Goal: Transaction & Acquisition: Purchase product/service

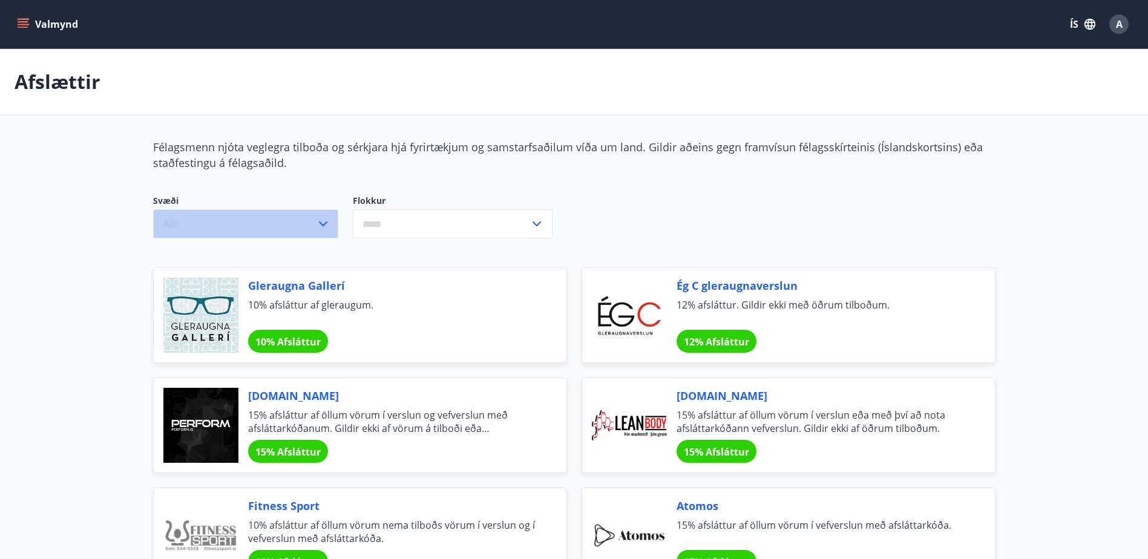
click at [325, 232] on button "Allt" at bounding box center [245, 223] width 185 height 29
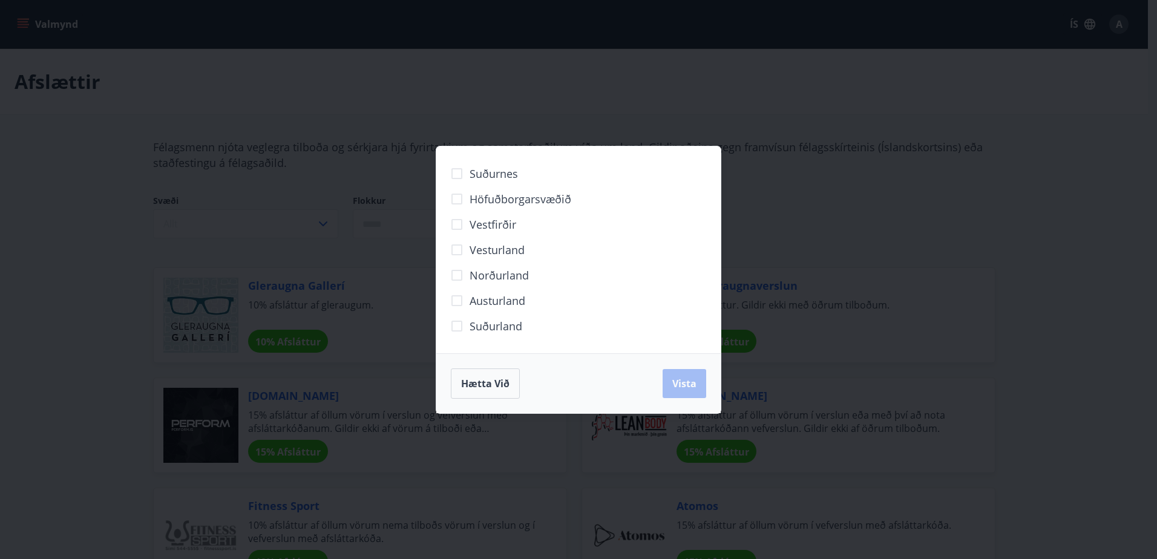
click at [19, 28] on div "Suðurnes Höfuðborgarsvæðið [GEOGRAPHIC_DATA] [GEOGRAPHIC_DATA] Norðurland [GEOG…" at bounding box center [578, 279] width 1157 height 559
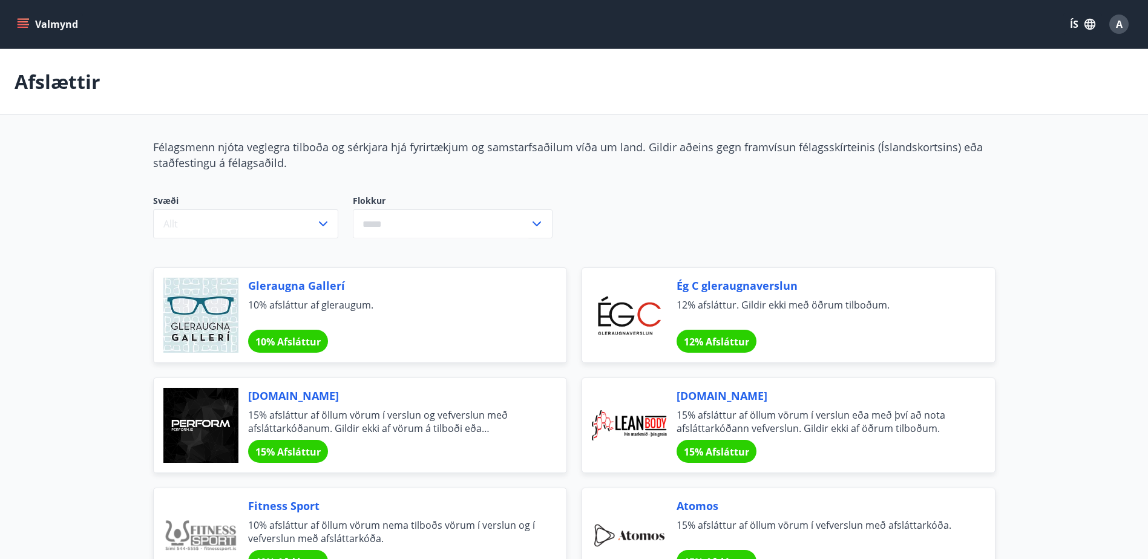
click at [19, 28] on icon "menu" at bounding box center [23, 27] width 11 height 1
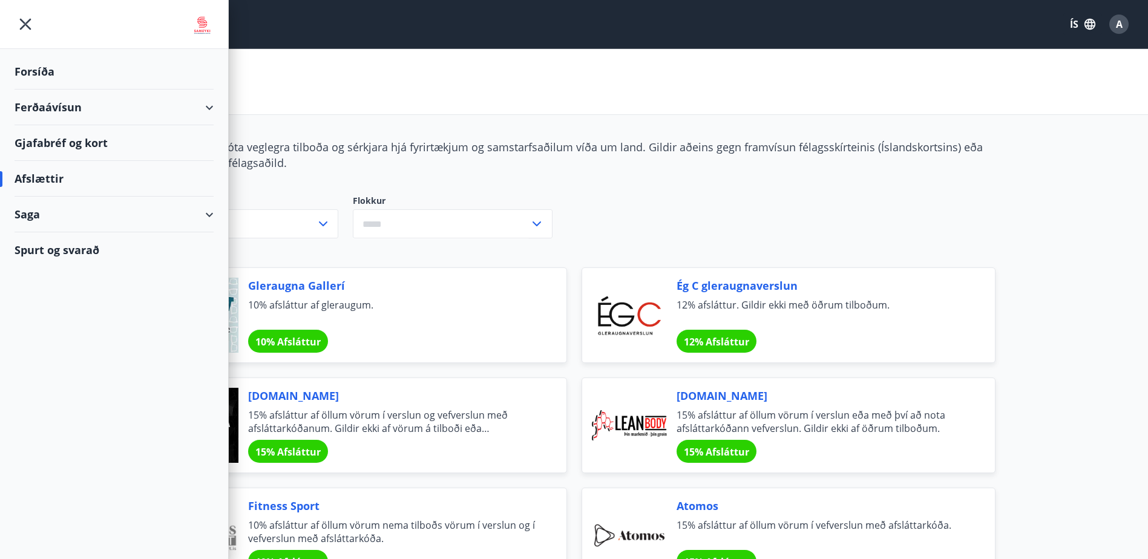
scroll to position [1, 0]
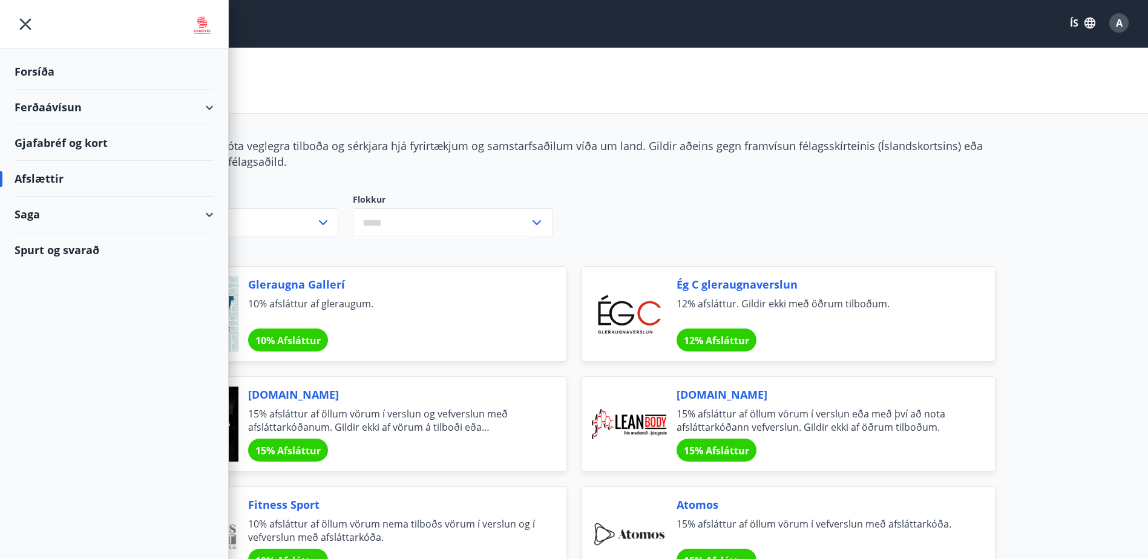
click at [222, 113] on div "Ferðaávísun" at bounding box center [114, 108] width 228 height 36
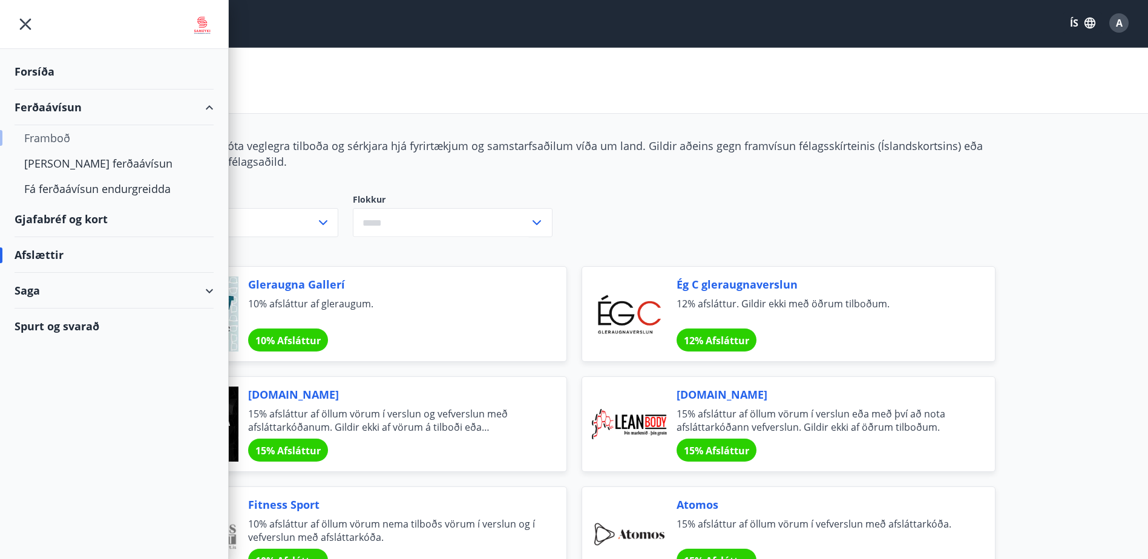
click at [45, 137] on div "Framboð" at bounding box center [114, 137] width 180 height 25
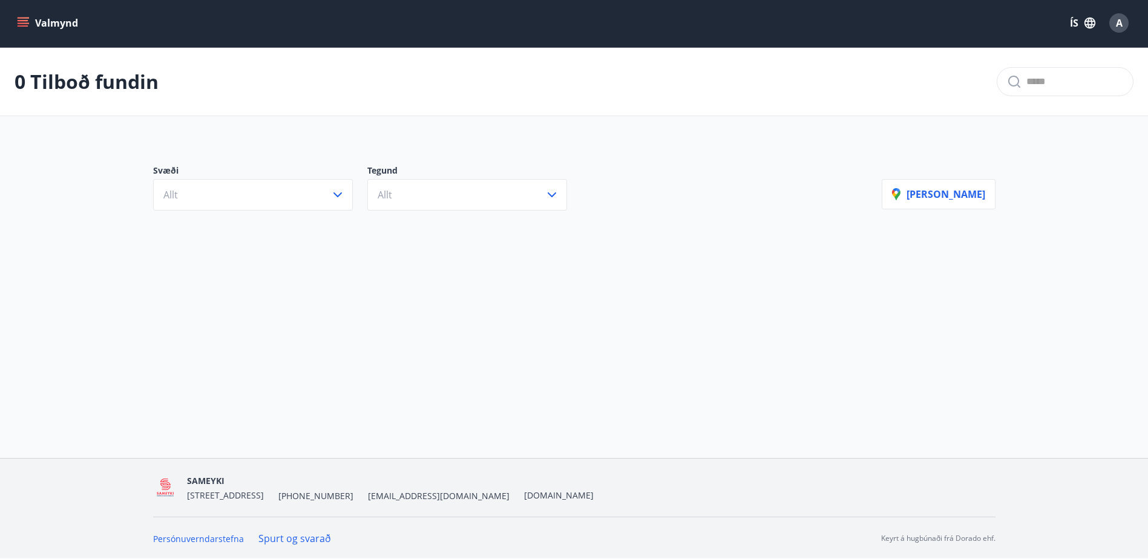
click at [15, 134] on main "0 Tilboð fundin Svæði Allt Tegund Allt [PERSON_NAME]" at bounding box center [574, 136] width 1148 height 177
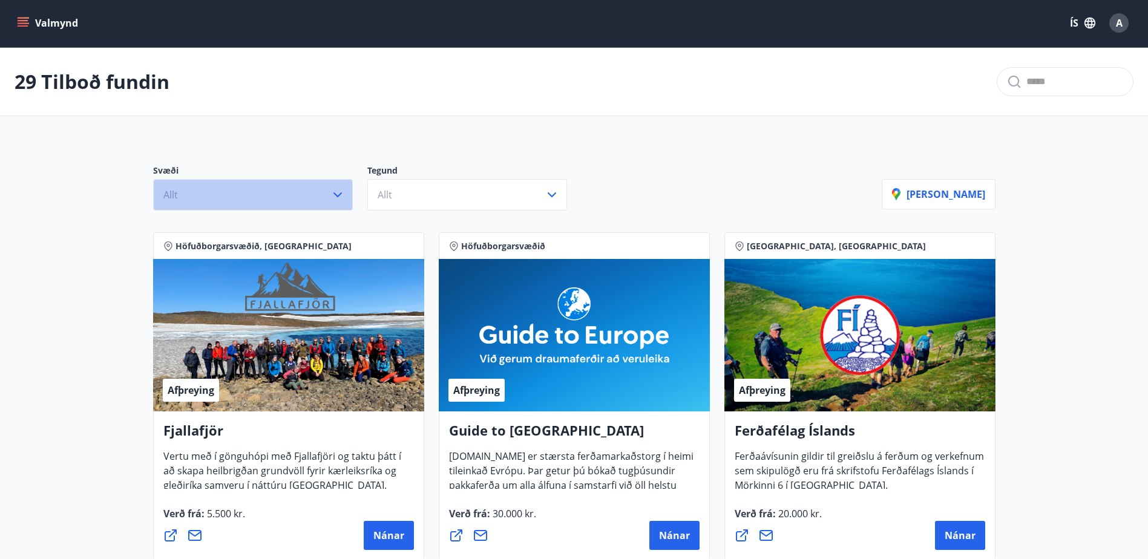
click at [211, 180] on button "Allt" at bounding box center [253, 194] width 200 height 31
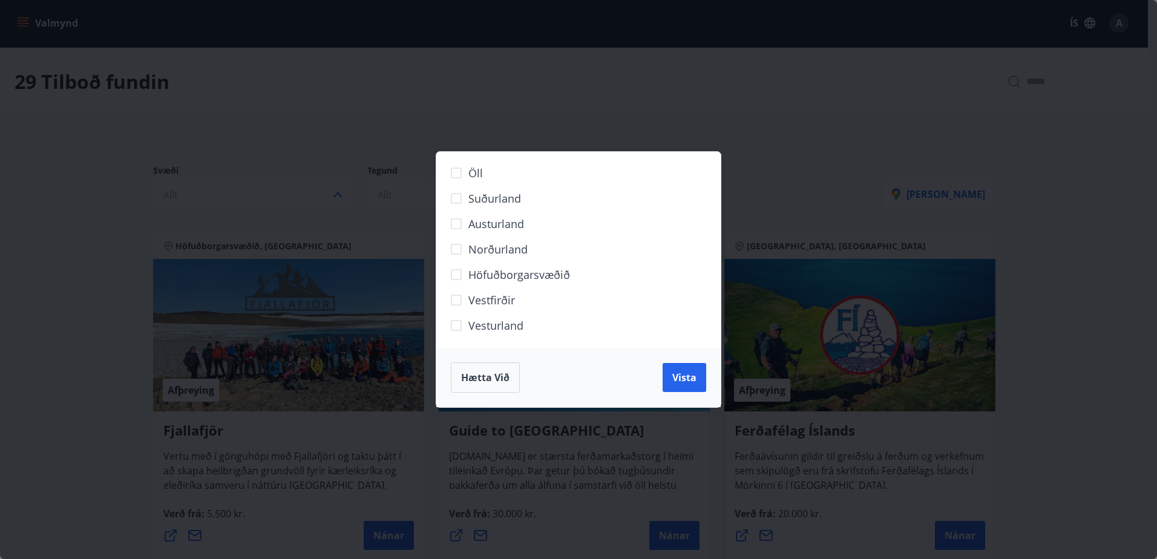
click at [497, 252] on span "Norðurland" at bounding box center [498, 250] width 59 height 16
click at [476, 266] on label "Norðurland" at bounding box center [571, 254] width 254 height 25
click at [672, 374] on button "Vista" at bounding box center [685, 377] width 44 height 29
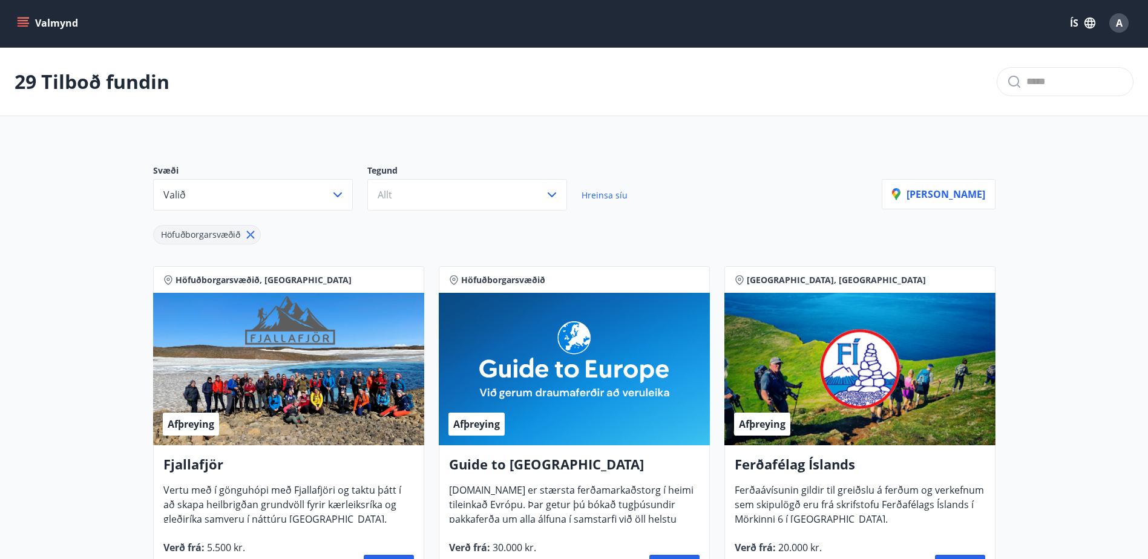
click at [436, 169] on p "Tegund" at bounding box center [474, 172] width 214 height 15
click at [426, 199] on button "Allt" at bounding box center [467, 194] width 200 height 31
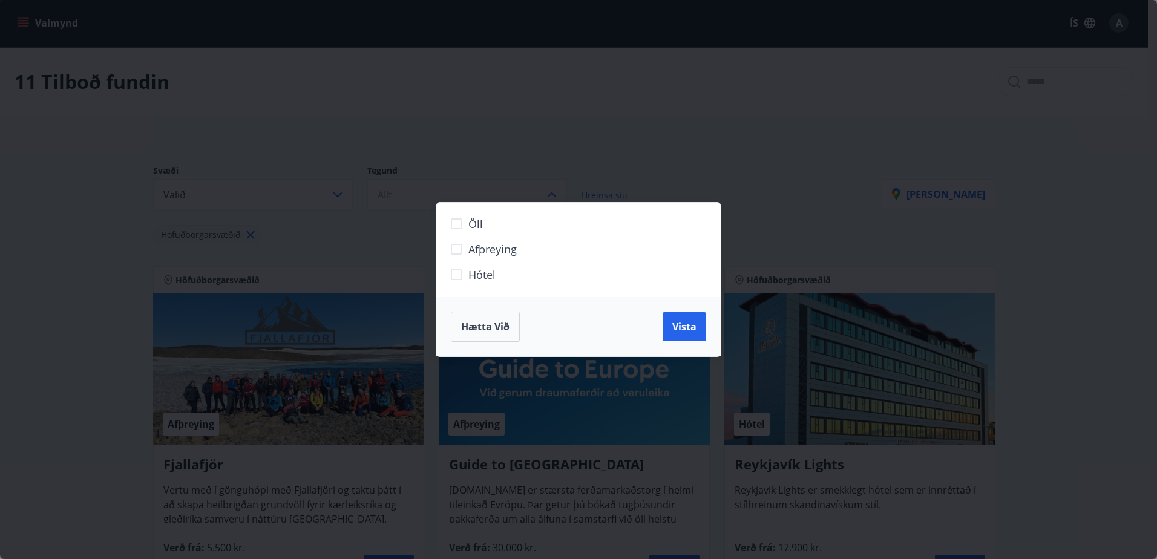
click at [469, 275] on span "Hótel" at bounding box center [482, 275] width 27 height 16
click at [688, 338] on button "Vista" at bounding box center [685, 326] width 44 height 29
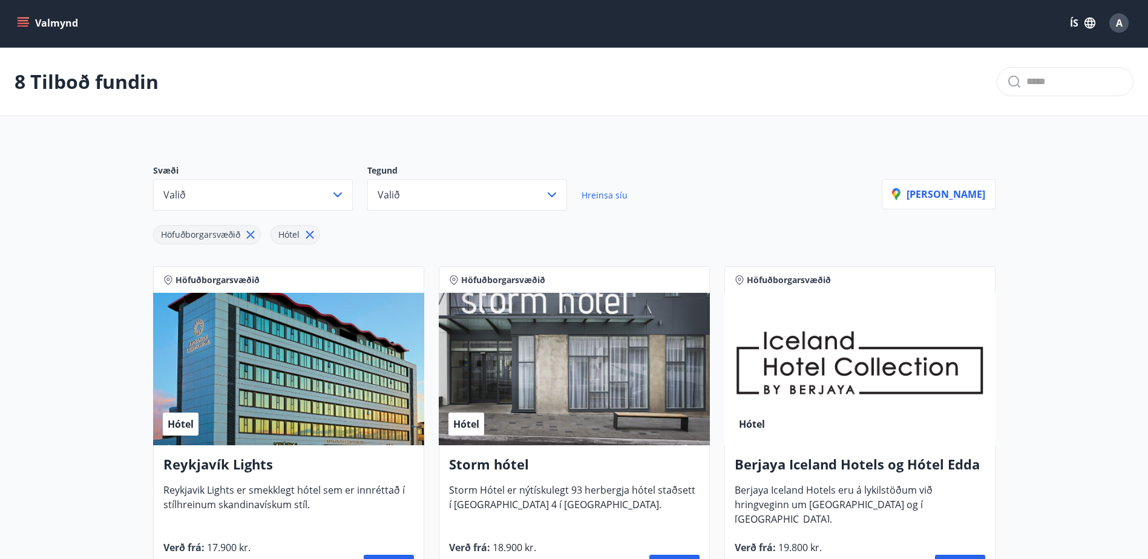
click at [688, 338] on div "Hótel" at bounding box center [574, 369] width 271 height 153
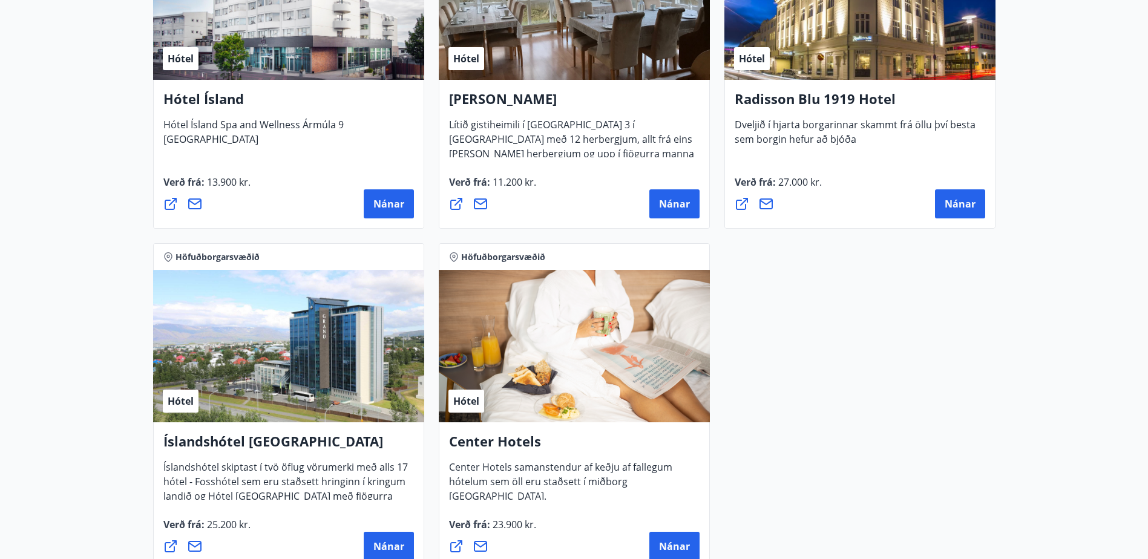
scroll to position [732, 0]
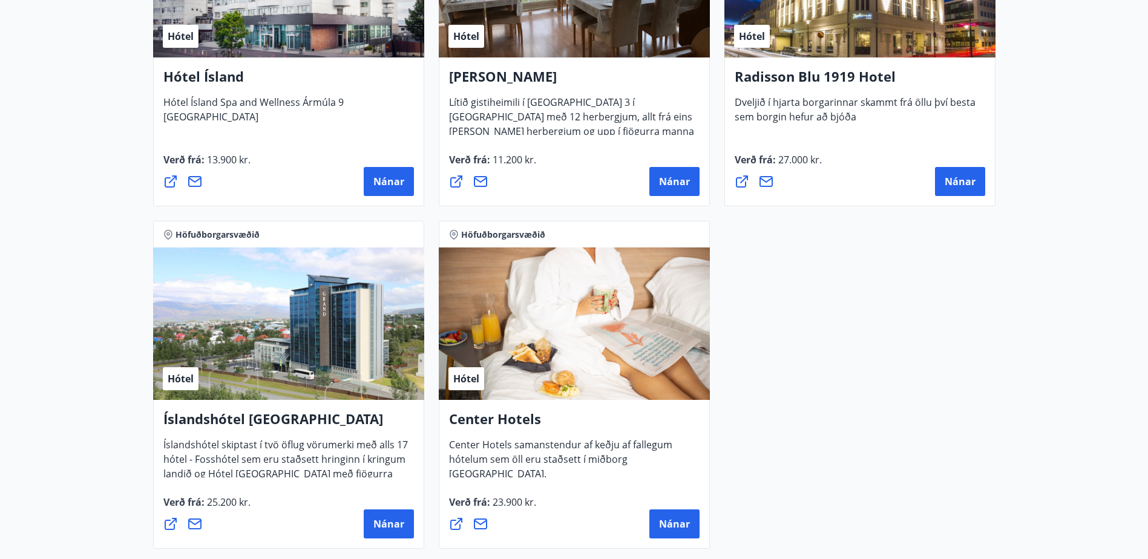
click at [320, 334] on div "Hótel" at bounding box center [288, 324] width 271 height 153
click at [386, 534] on button "Nánar" at bounding box center [389, 524] width 50 height 29
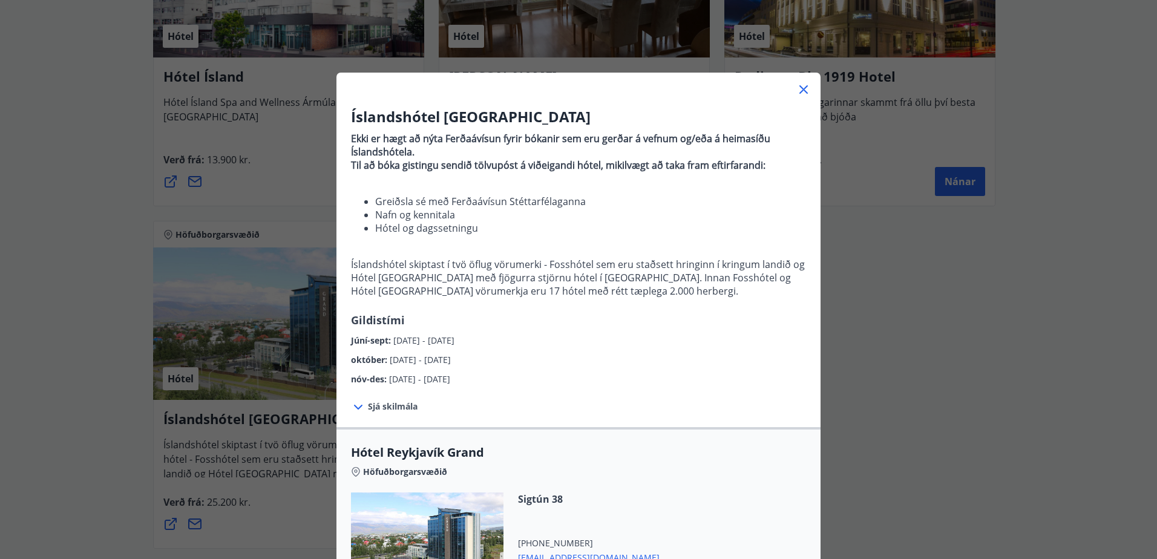
click at [897, 482] on div "Íslandshótel Reykjavík Ekki er hægt að nýta Ferðaávísun fyrir bókanir sem eru g…" at bounding box center [578, 279] width 1157 height 559
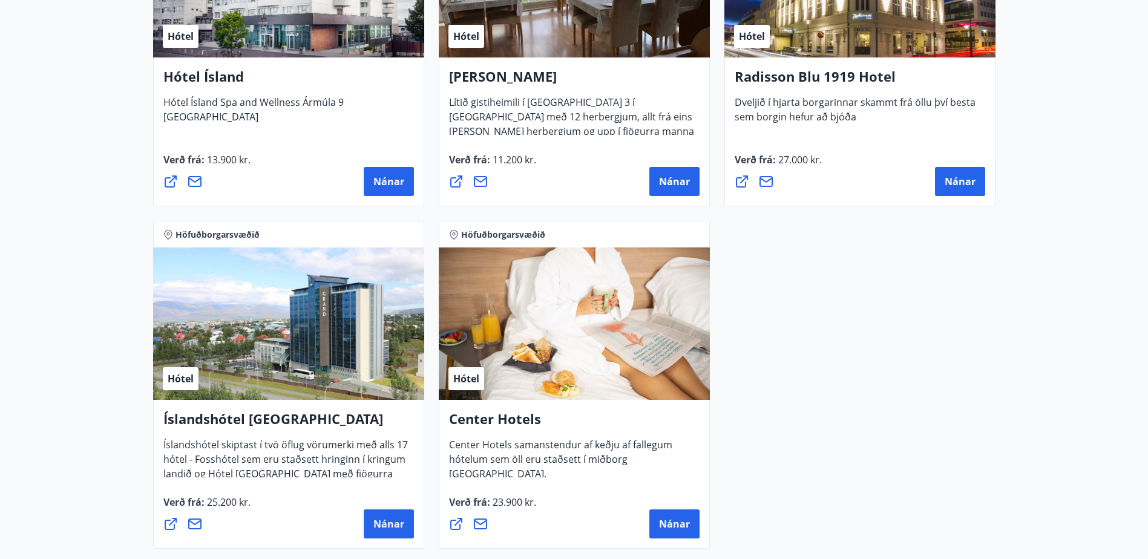
click at [897, 482] on div "Höfuðborgarsvæðið Hótel [GEOGRAPHIC_DATA] Lights [GEOGRAPHIC_DATA] Lights er sm…" at bounding box center [574, 42] width 857 height 1028
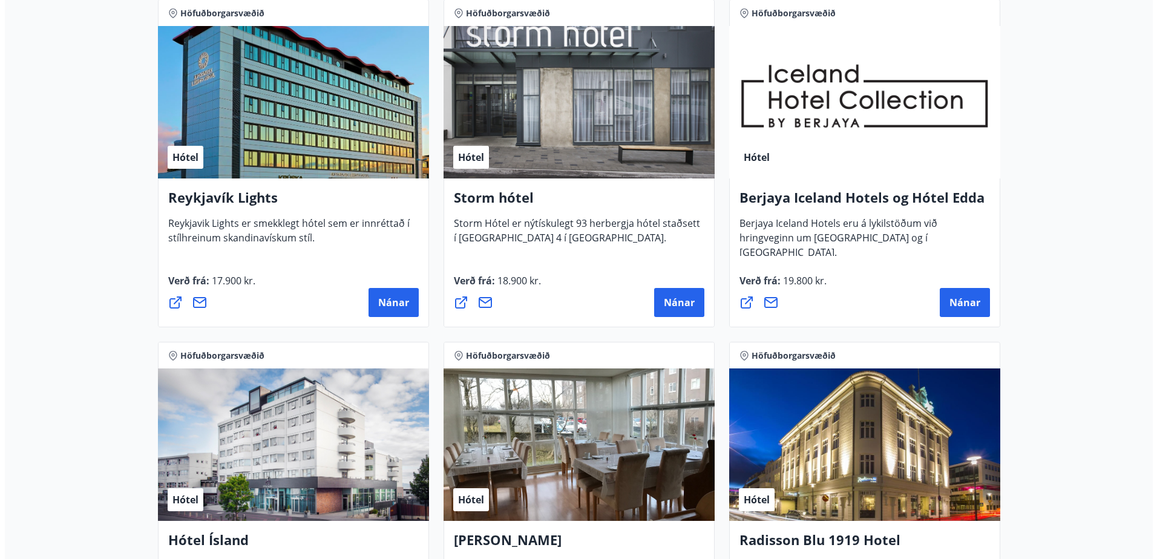
scroll to position [269, 0]
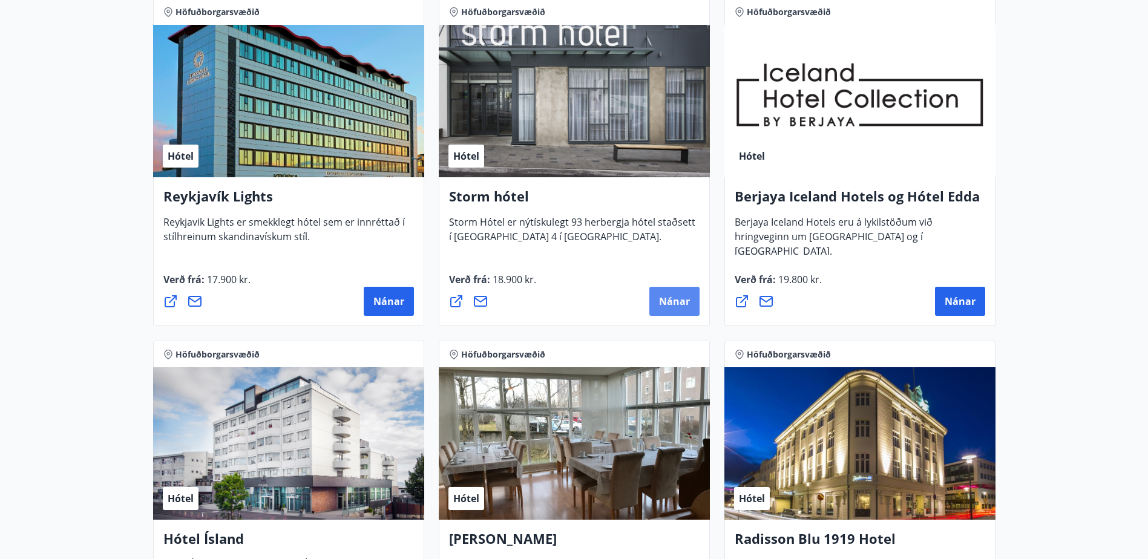
click at [659, 301] on span "Nánar" at bounding box center [674, 301] width 31 height 13
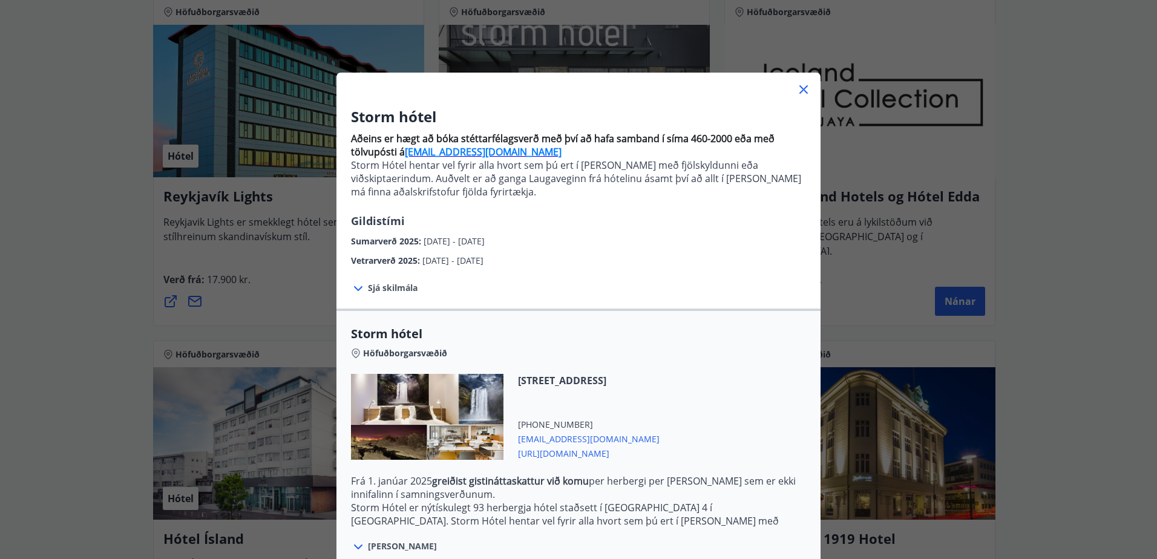
scroll to position [118, 0]
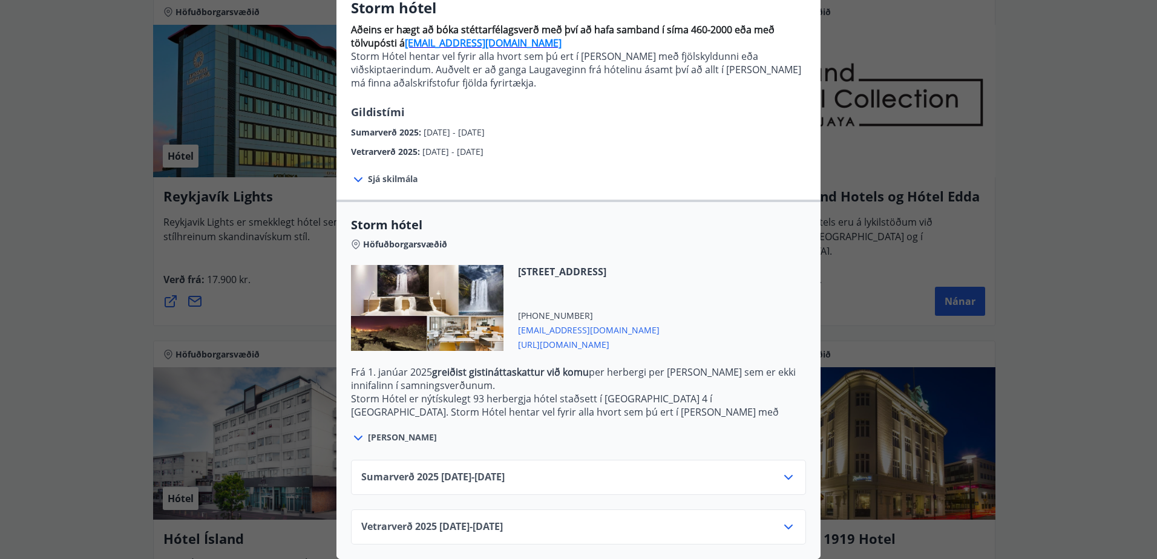
click at [789, 520] on icon at bounding box center [788, 527] width 15 height 15
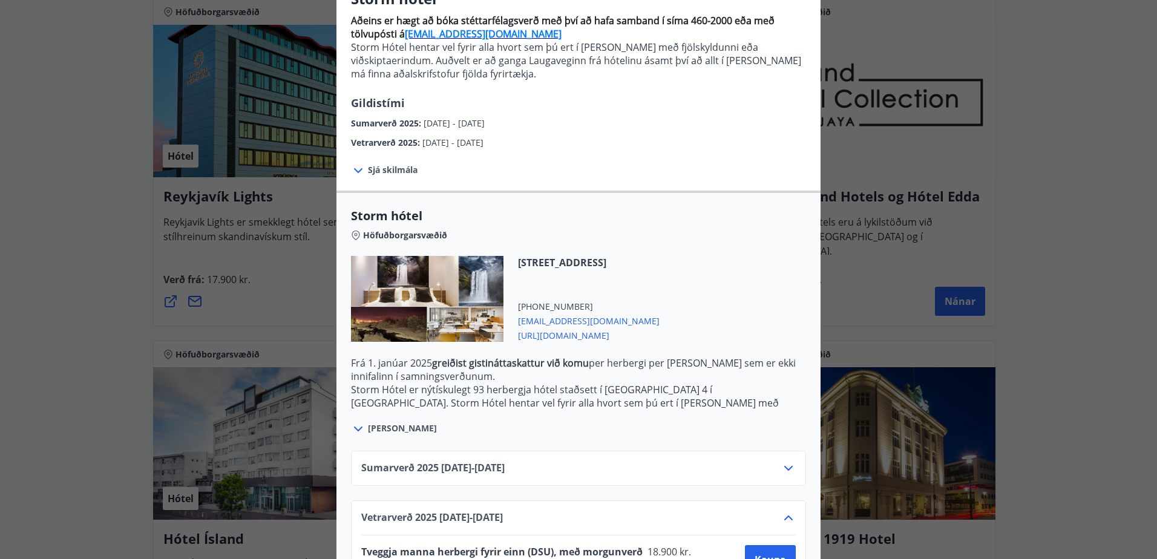
scroll to position [216, 0]
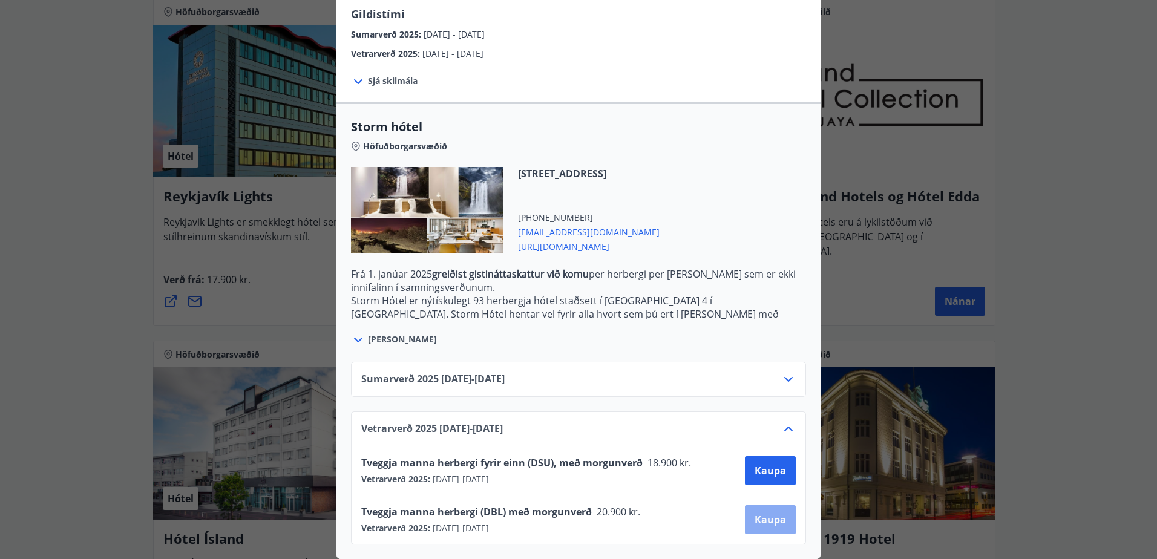
click at [758, 515] on span "Kaupa" at bounding box center [770, 519] width 31 height 13
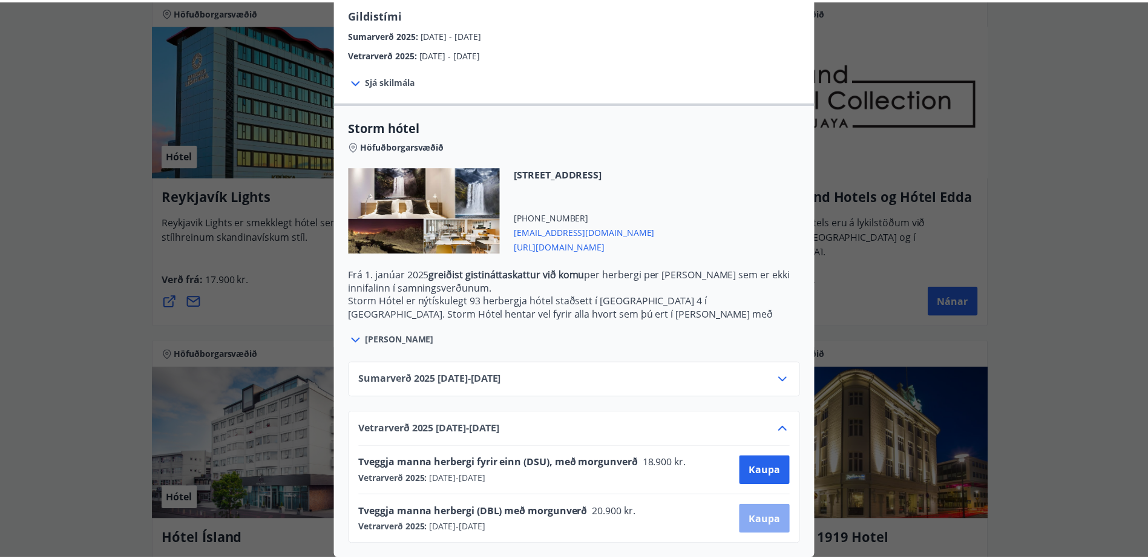
scroll to position [2, 0]
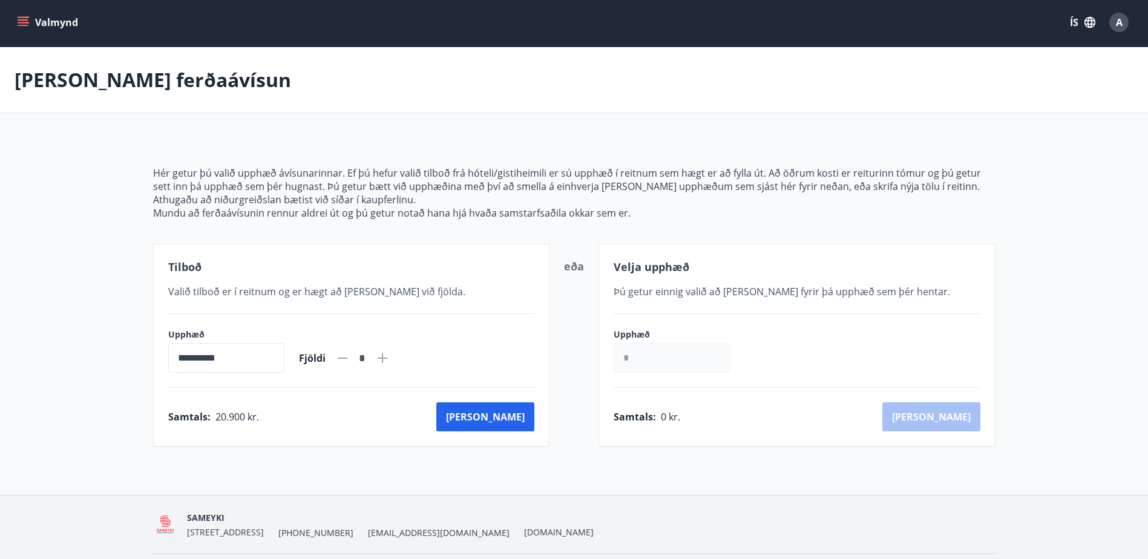
click at [390, 349] on div "*" at bounding box center [362, 358] width 54 height 21
click at [390, 351] on icon at bounding box center [382, 358] width 15 height 15
type input "*"
click at [507, 424] on button "[PERSON_NAME]" at bounding box center [485, 417] width 98 height 29
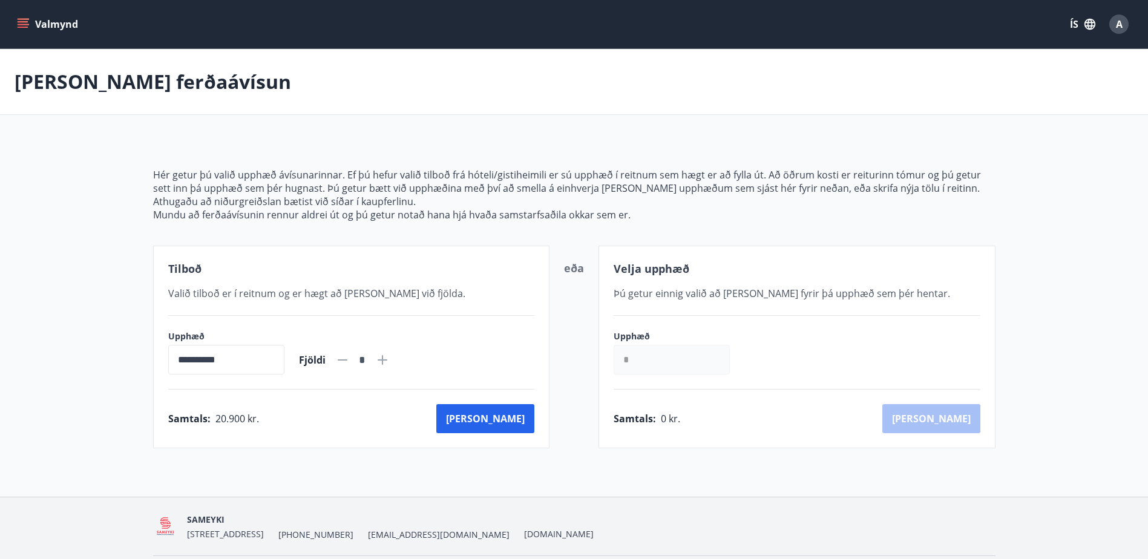
click at [27, 33] on button "Valmynd" at bounding box center [49, 24] width 68 height 22
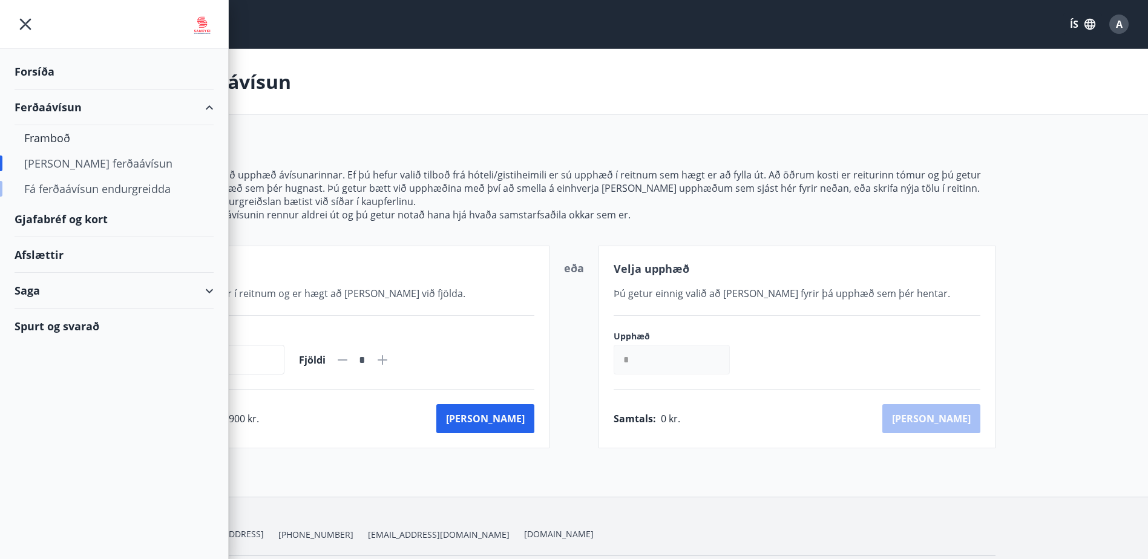
click at [97, 197] on div "Fá ferðaávísun endurgreidda" at bounding box center [114, 188] width 180 height 25
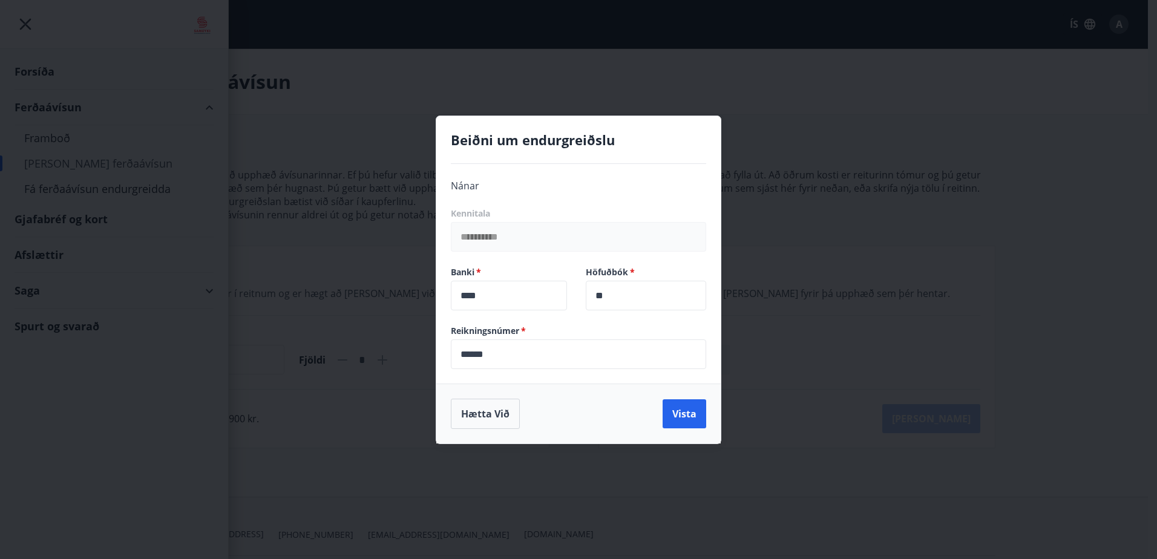
click at [692, 430] on div "Hætta við Vista" at bounding box center [578, 414] width 284 height 60
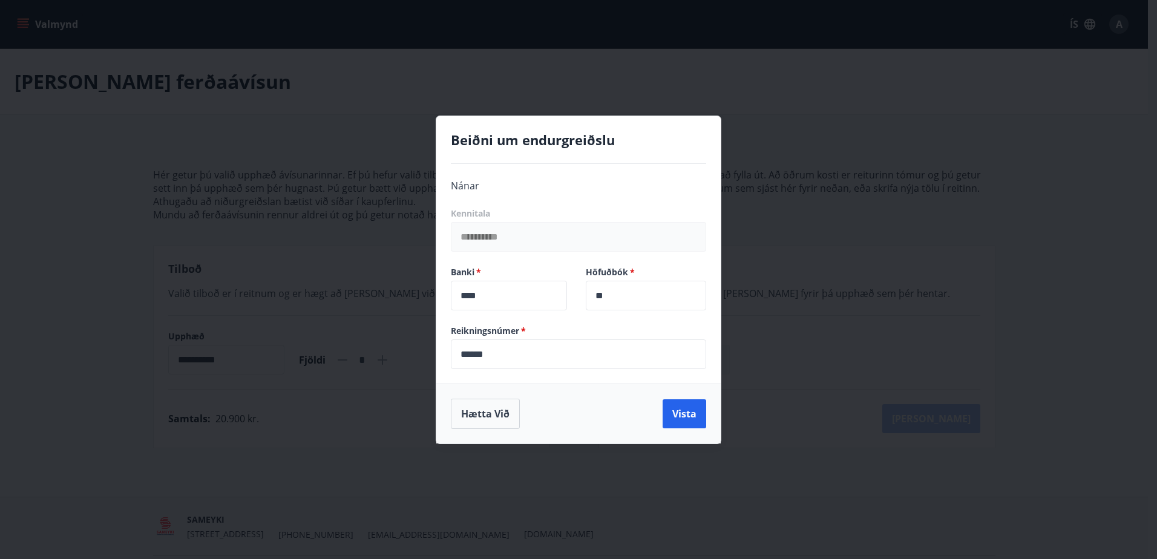
click at [473, 181] on span "Nánar" at bounding box center [465, 185] width 28 height 13
click at [303, 185] on div "**********" at bounding box center [578, 279] width 1157 height 559
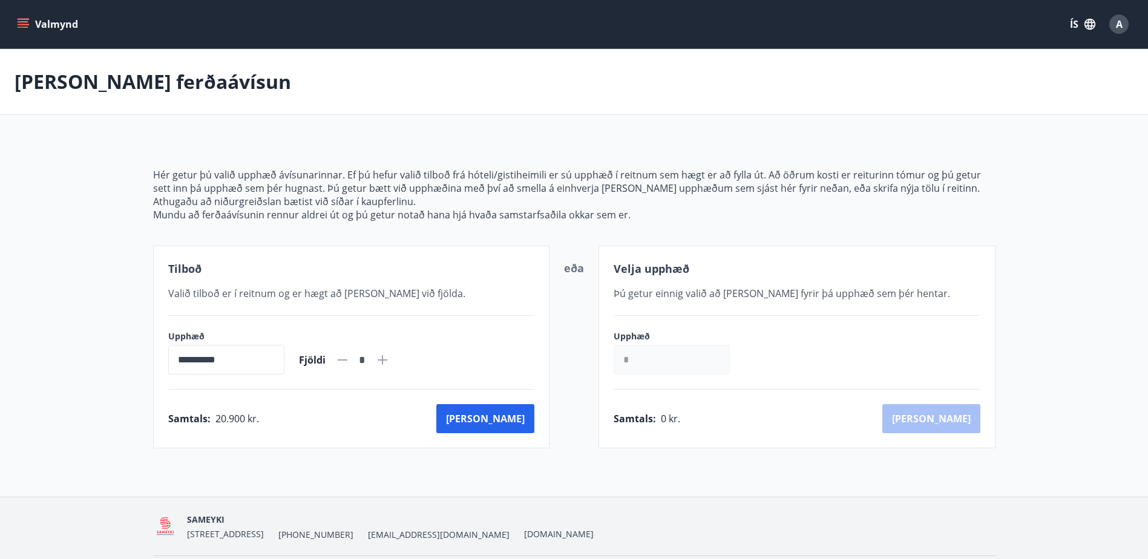
scroll to position [39, 0]
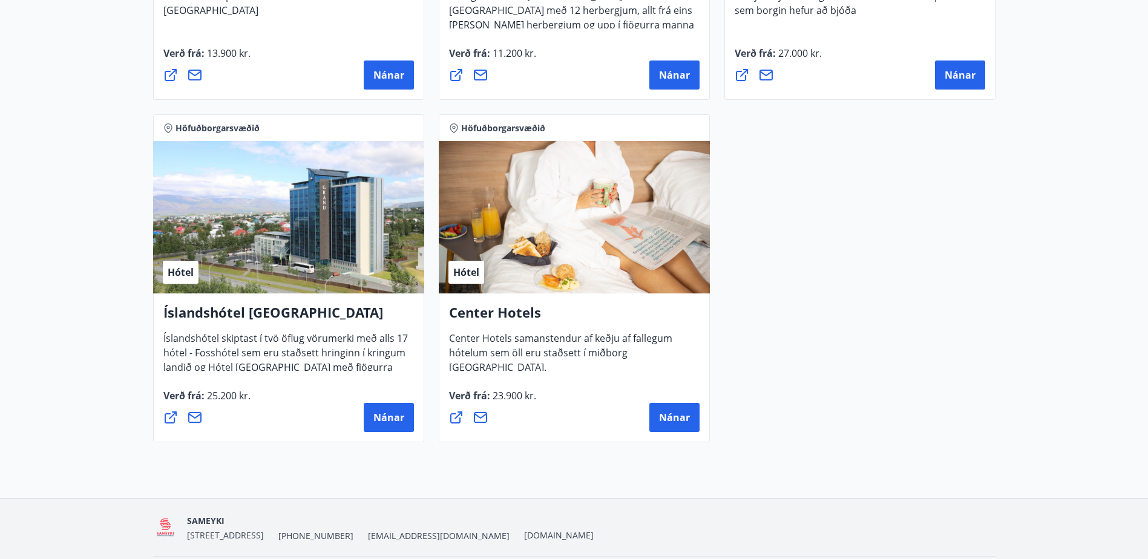
scroll to position [839, 0]
